Goal: Transaction & Acquisition: Purchase product/service

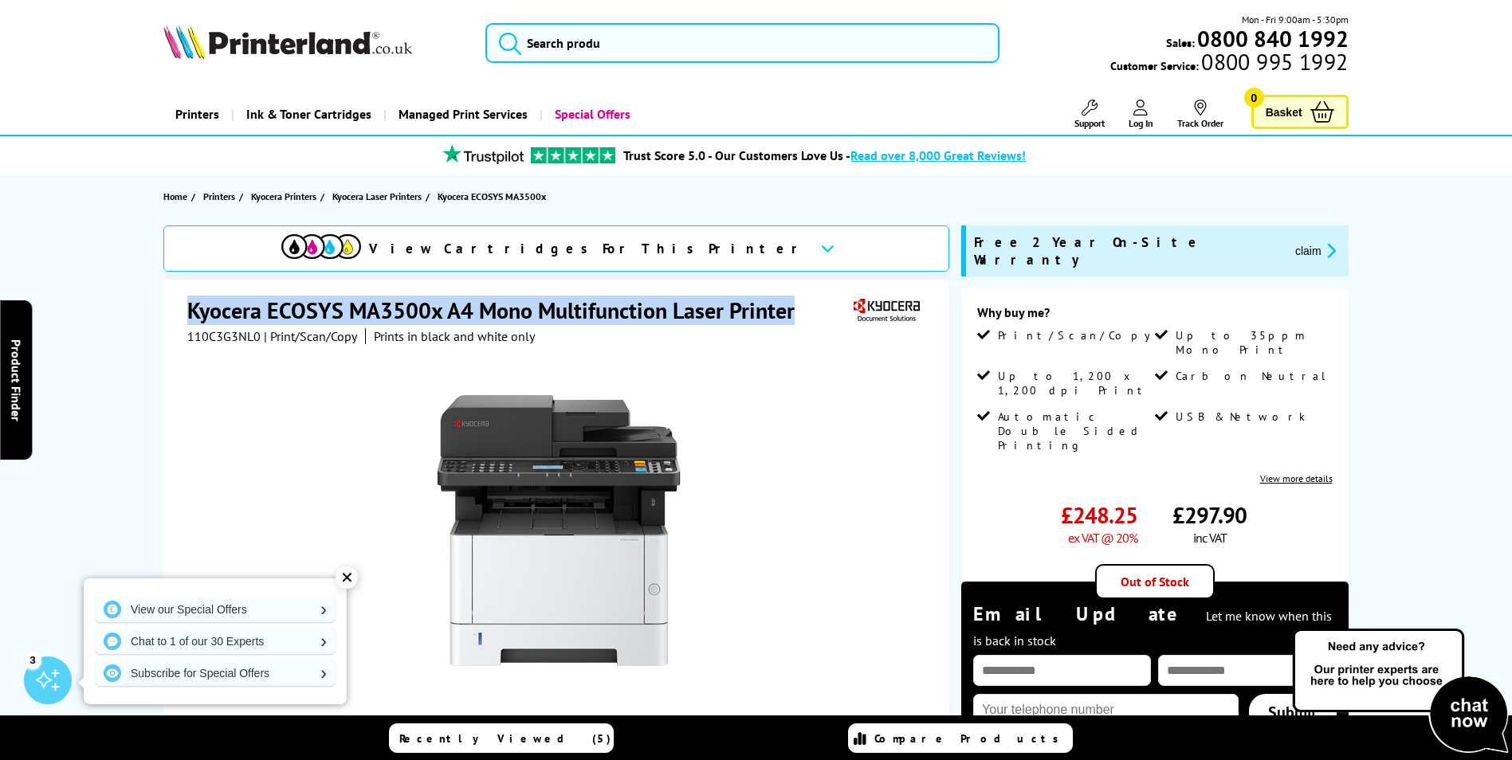
drag, startPoint x: 791, startPoint y: 312, endPoint x: 191, endPoint y: 293, distance: 600.5
click at [191, 293] on div "Kyocera ECOSYS MA3500x A4 Mono Multifunction Laser Printer 110C3G3NL0 | Print/S…" at bounding box center [556, 623] width 786 height 687
drag, startPoint x: 192, startPoint y: 294, endPoint x: 209, endPoint y: 305, distance: 20.1
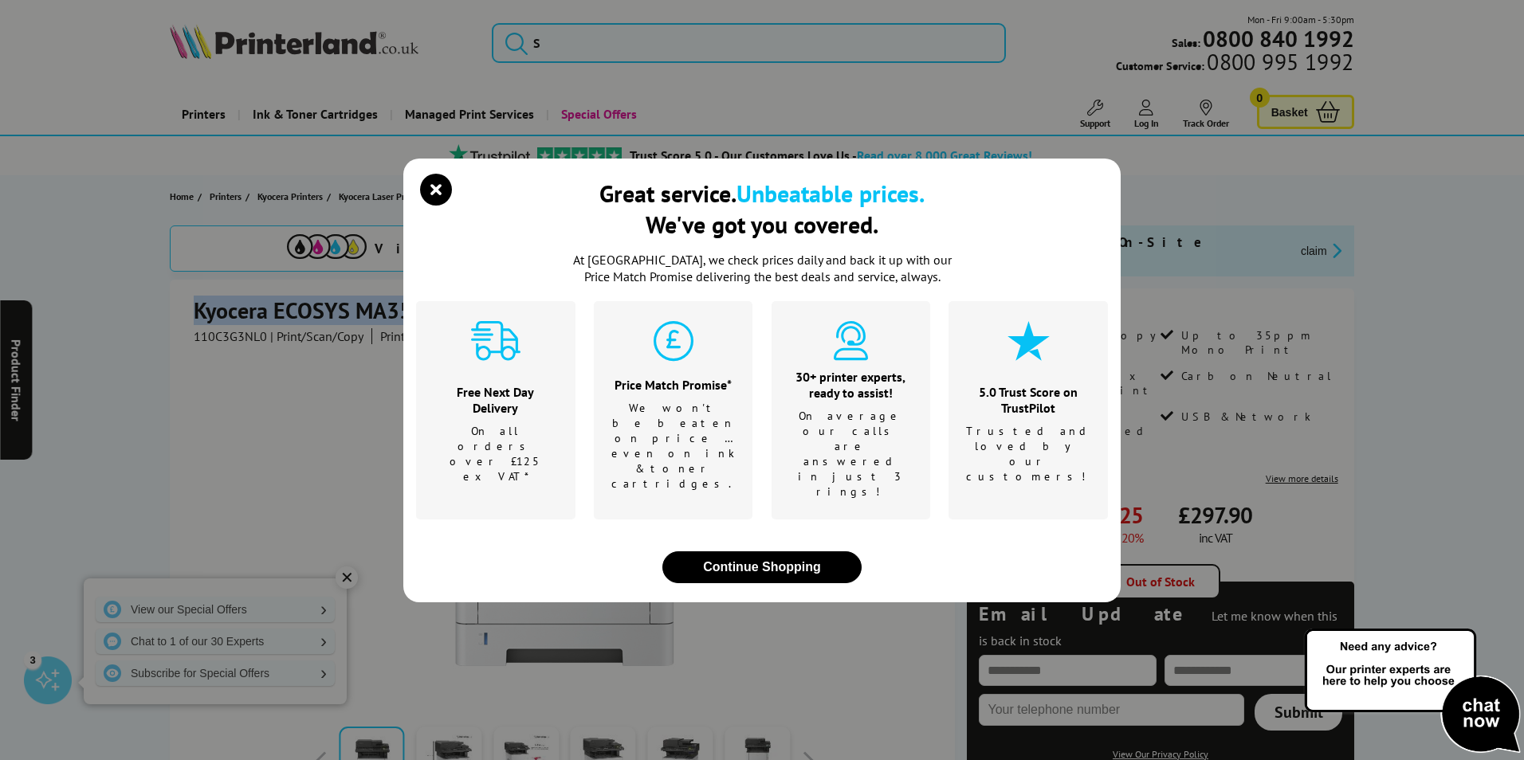
drag, startPoint x: 209, startPoint y: 305, endPoint x: 435, endPoint y: 220, distance: 241.9
click at [434, 206] on icon "close modal" at bounding box center [436, 190] width 32 height 32
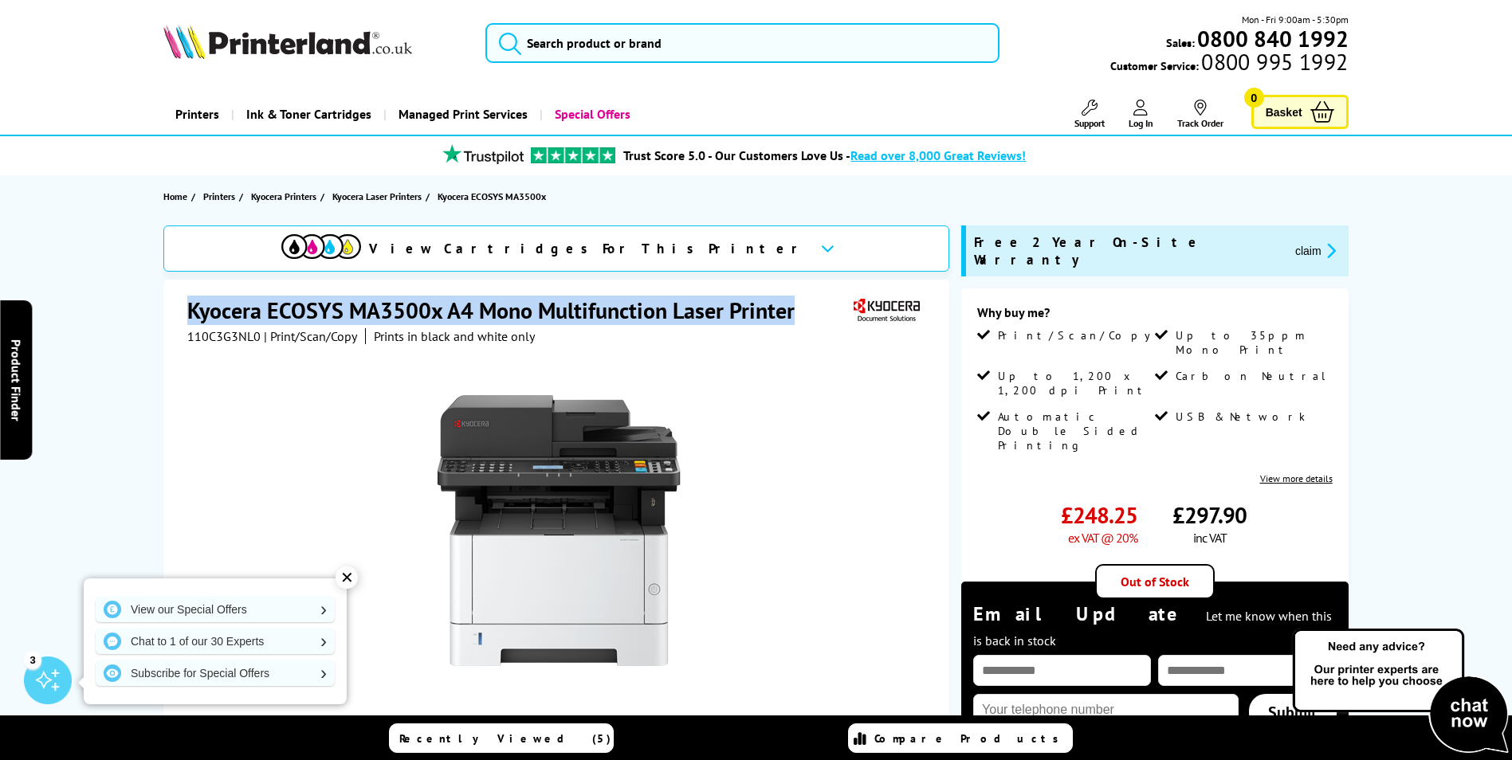
copy h1 "Kyocera ECOSYS MA3500x A4 Mono Multifunction Laser Printer"
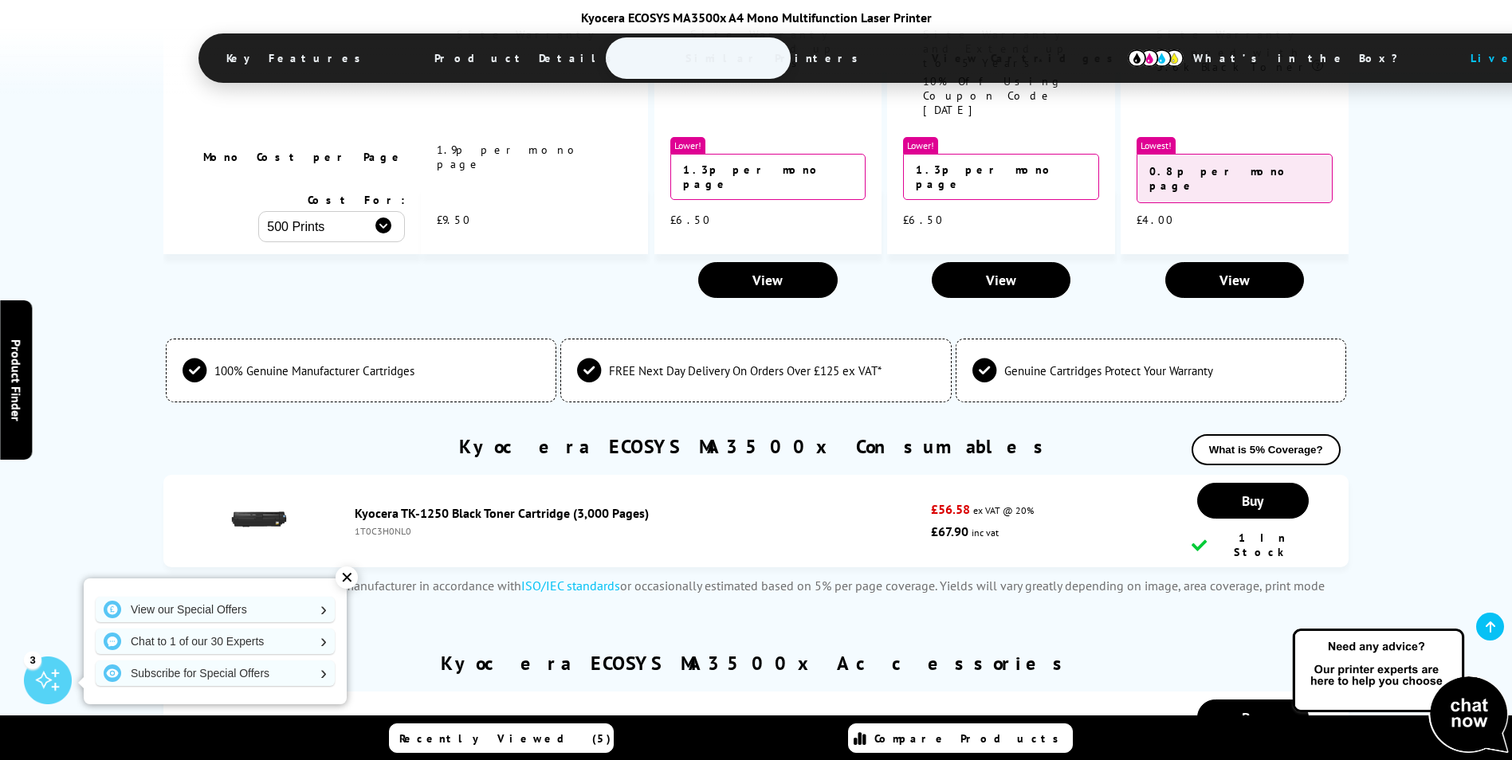
scroll to position [4065, 0]
